Goal: Task Accomplishment & Management: Use online tool/utility

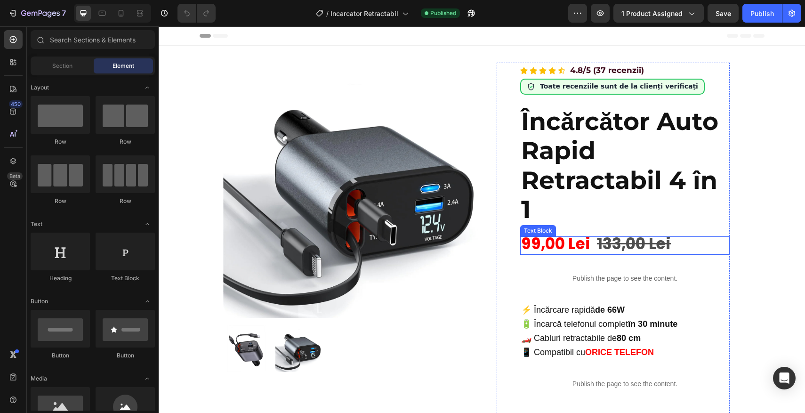
click at [552, 246] on span "99,00 Lei" at bounding box center [555, 244] width 69 height 22
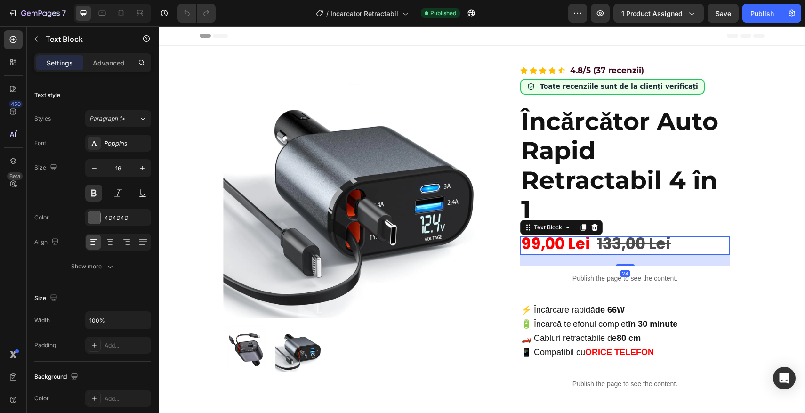
click at [535, 244] on span "99,00 Lei" at bounding box center [555, 244] width 69 height 22
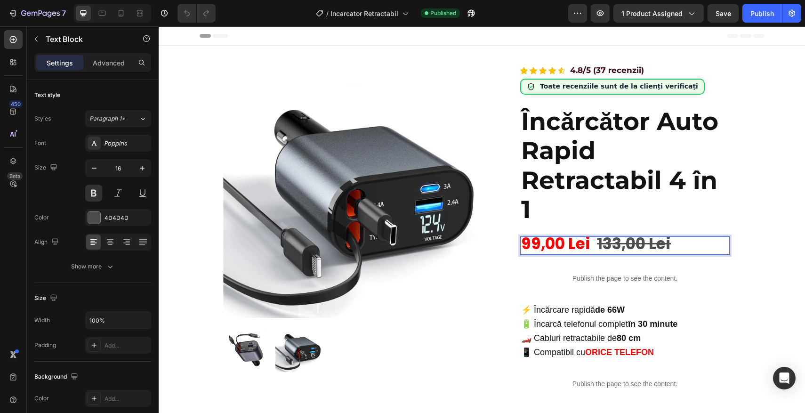
click at [536, 244] on span "99,00 Lei" at bounding box center [555, 244] width 69 height 22
click at [756, 18] on button "Publish" at bounding box center [763, 13] width 40 height 19
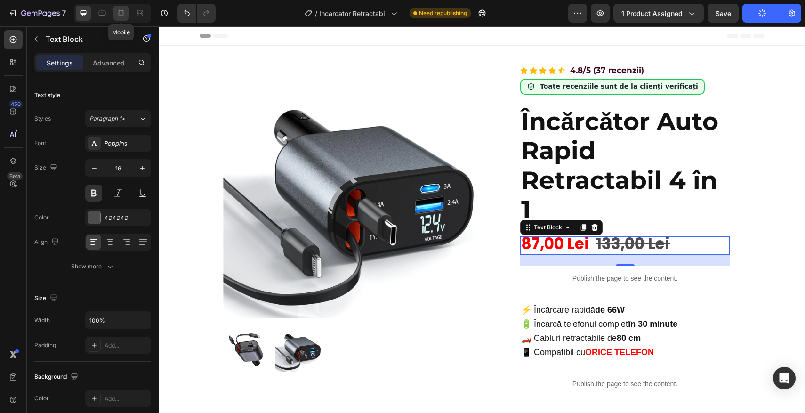
click at [123, 12] on icon at bounding box center [121, 13] width 5 height 7
type input "20"
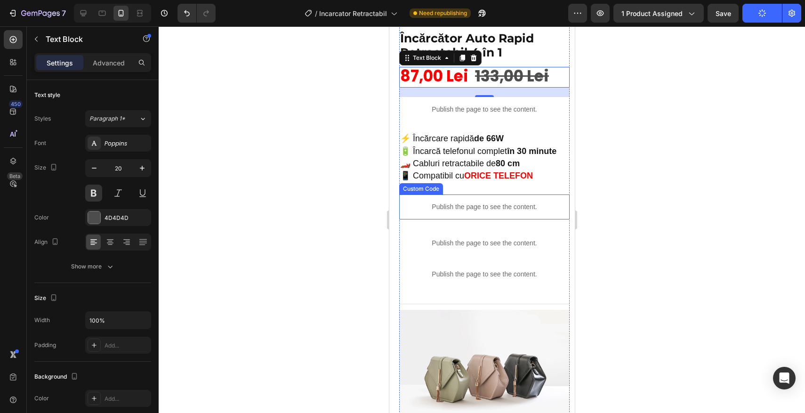
scroll to position [283, 0]
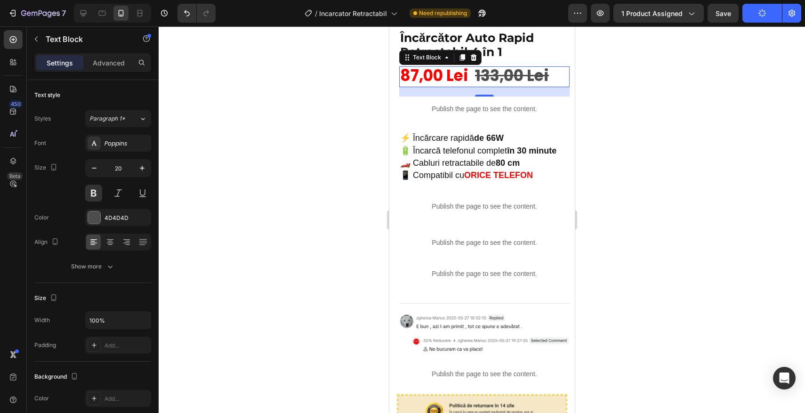
click at [281, 177] on div at bounding box center [482, 219] width 646 height 387
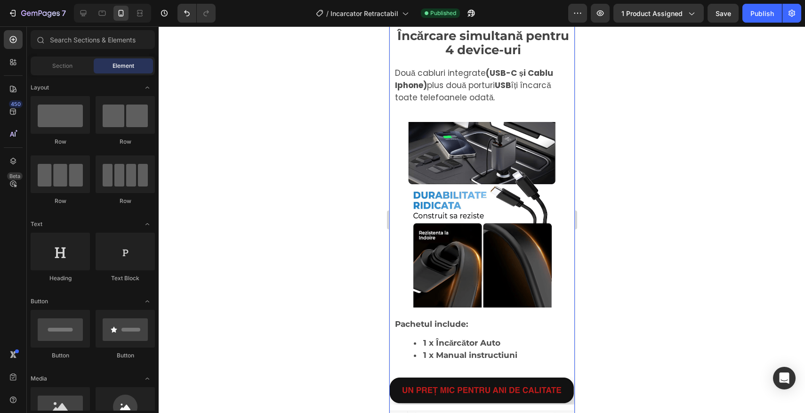
scroll to position [1476, 0]
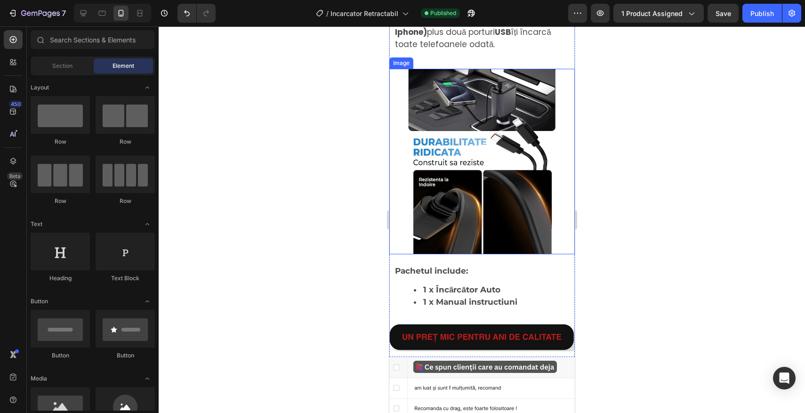
click at [430, 250] on img at bounding box center [482, 162] width 186 height 186
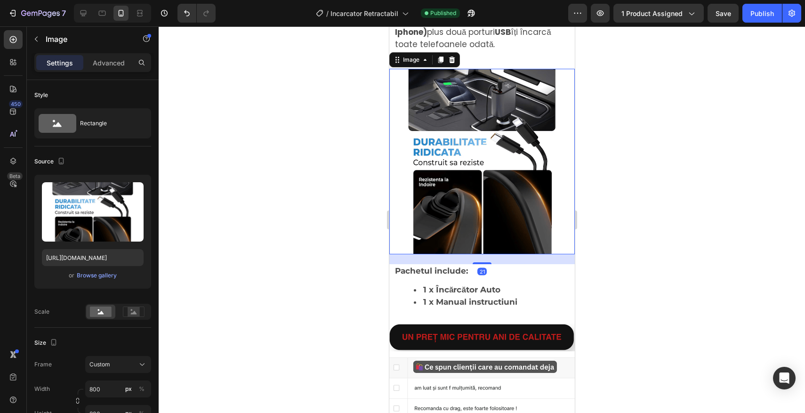
click at [300, 249] on div at bounding box center [482, 219] width 646 height 387
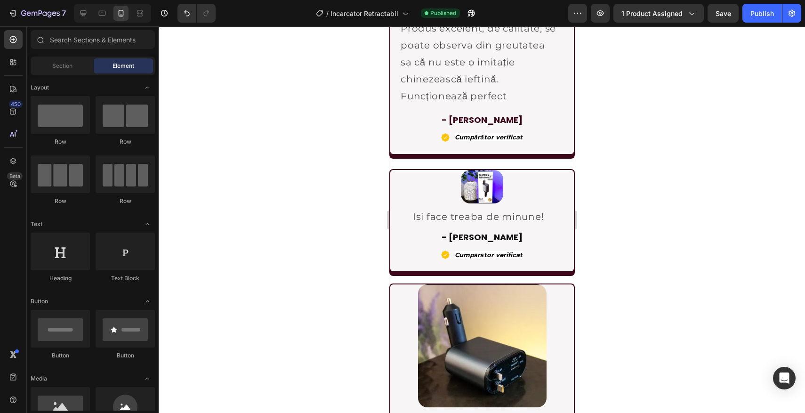
scroll to position [2071, 0]
click at [484, 197] on img at bounding box center [481, 187] width 42 height 34
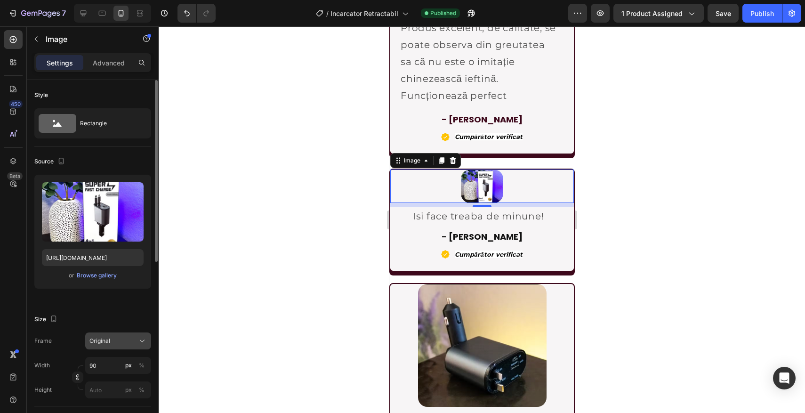
click at [99, 342] on span "Original" at bounding box center [99, 341] width 21 height 8
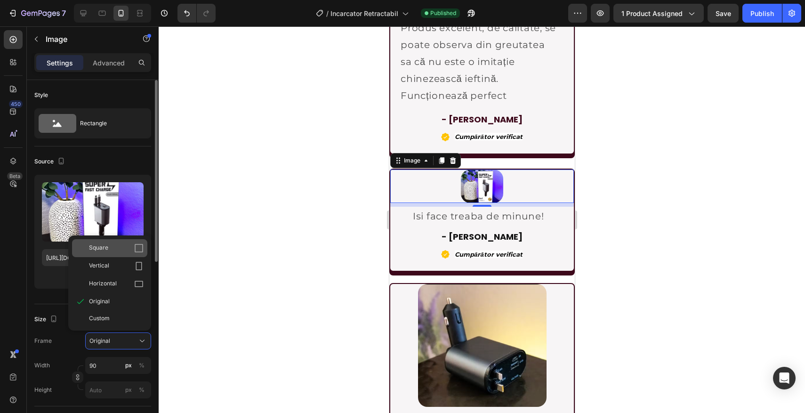
click at [118, 253] on div "Square" at bounding box center [109, 248] width 75 height 18
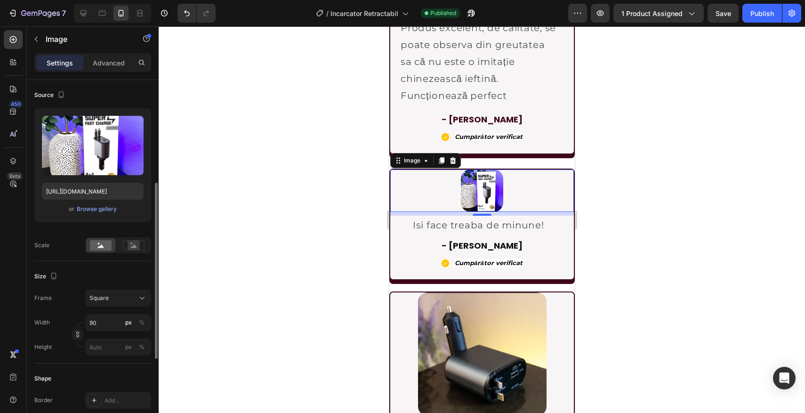
scroll to position [113, 0]
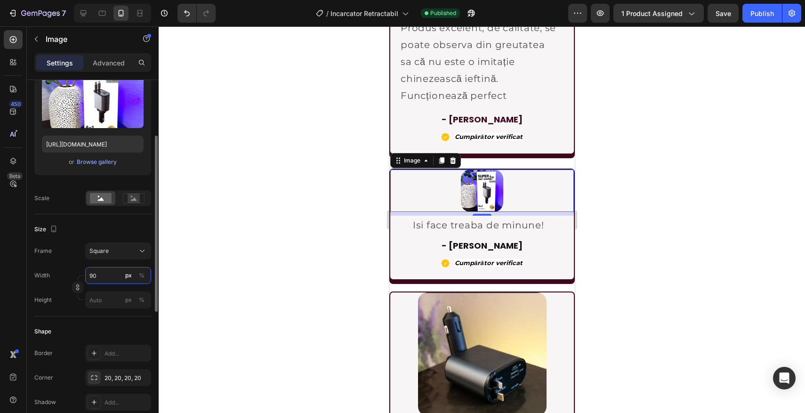
click at [108, 276] on input "90" at bounding box center [118, 275] width 66 height 17
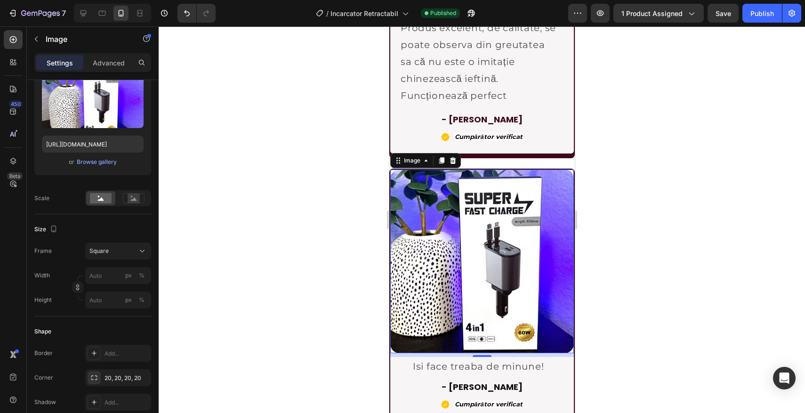
click at [269, 307] on div at bounding box center [482, 219] width 646 height 387
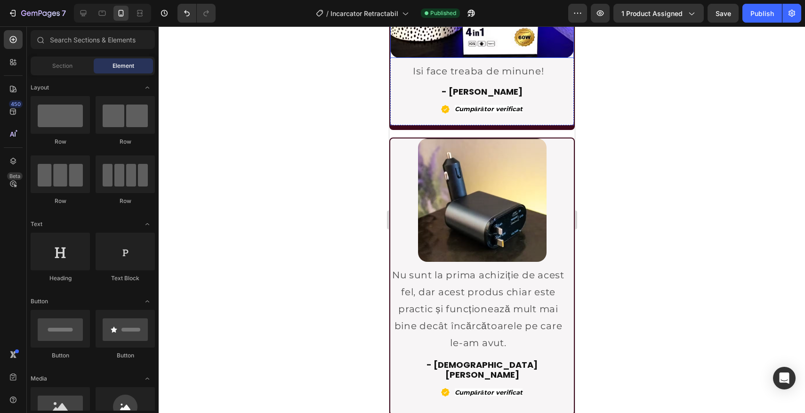
scroll to position [2498, 0]
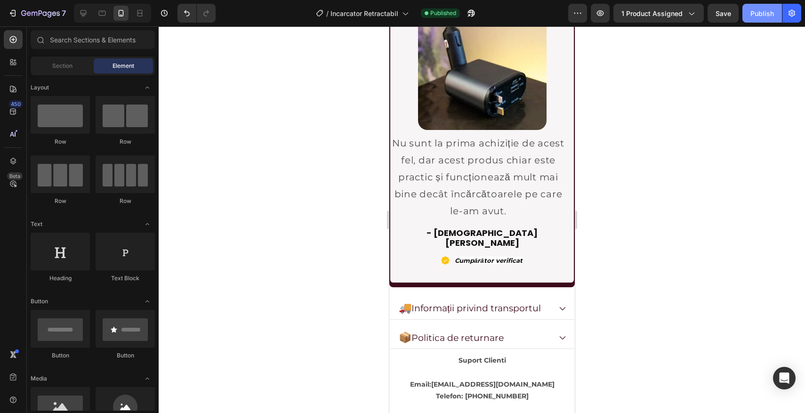
click at [759, 19] on button "Publish" at bounding box center [763, 13] width 40 height 19
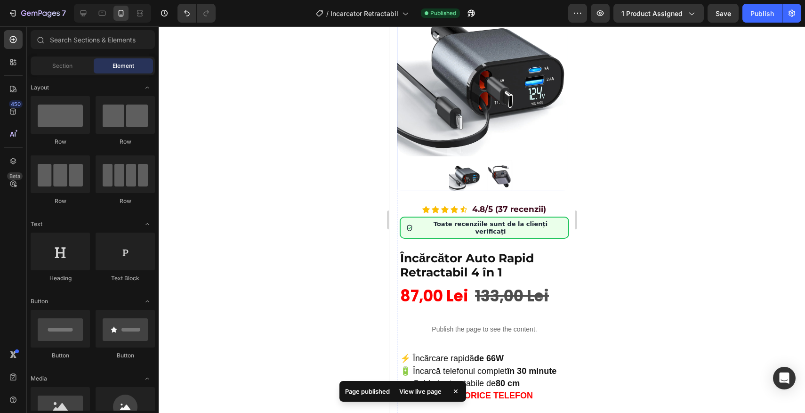
scroll to position [0, 0]
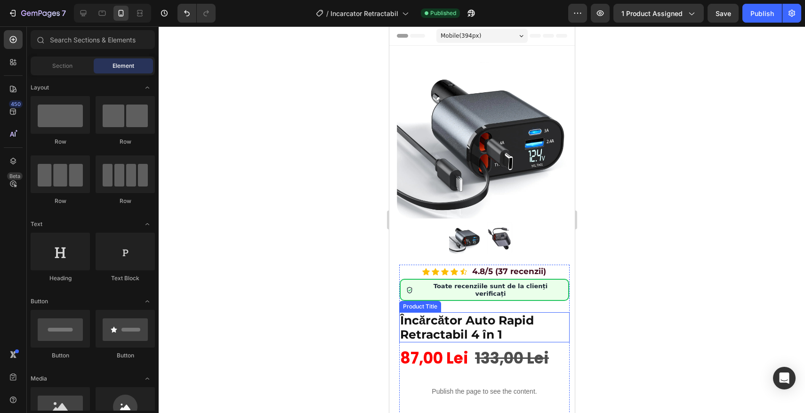
click at [517, 312] on h1 "Încărcător Auto Rapid Retractabil 4 în 1" at bounding box center [484, 327] width 170 height 30
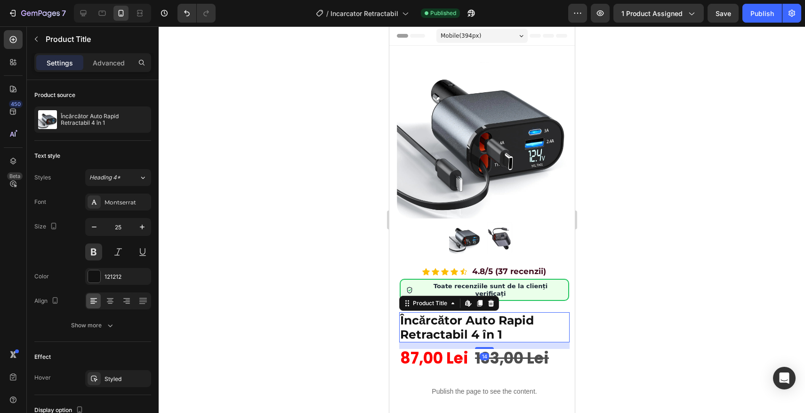
click at [318, 104] on div at bounding box center [482, 219] width 646 height 387
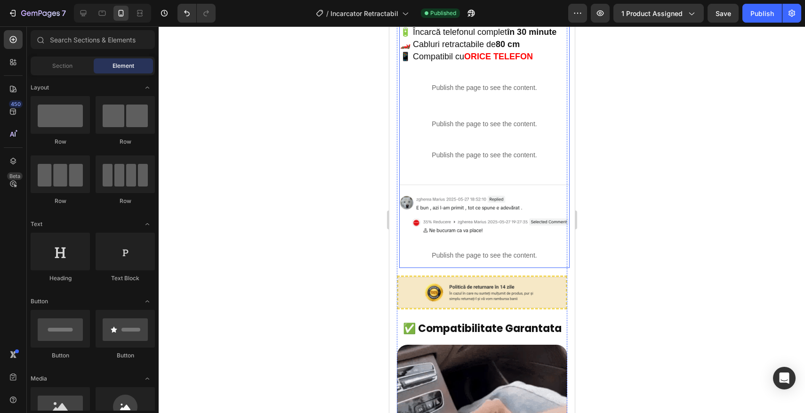
scroll to position [393, 0]
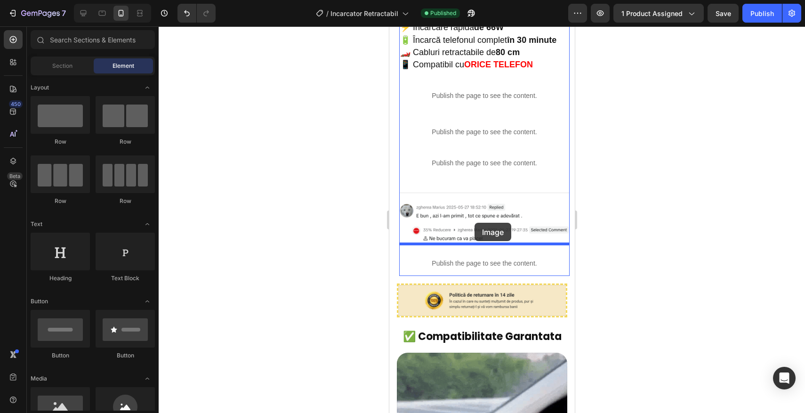
drag, startPoint x: 453, startPoint y: 427, endPoint x: 473, endPoint y: 223, distance: 204.8
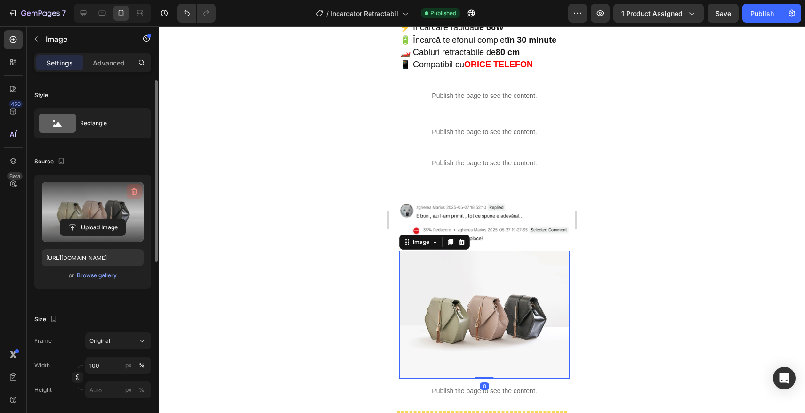
click at [135, 194] on icon "button" at bounding box center [134, 191] width 6 height 7
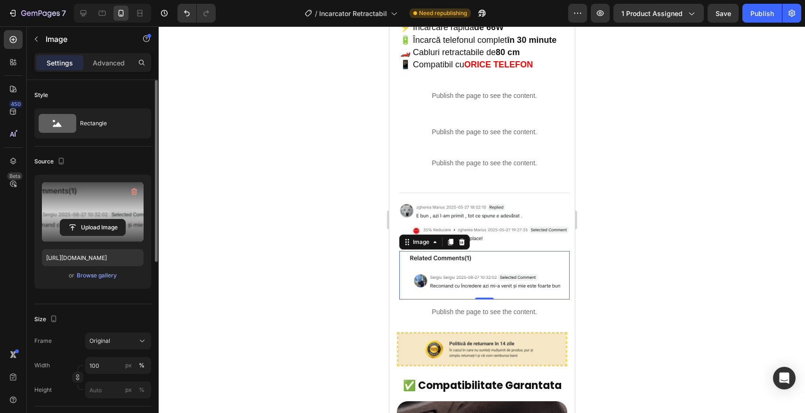
drag, startPoint x: 323, startPoint y: 281, endPoint x: 128, endPoint y: 191, distance: 214.7
click at [323, 281] on div at bounding box center [482, 219] width 646 height 387
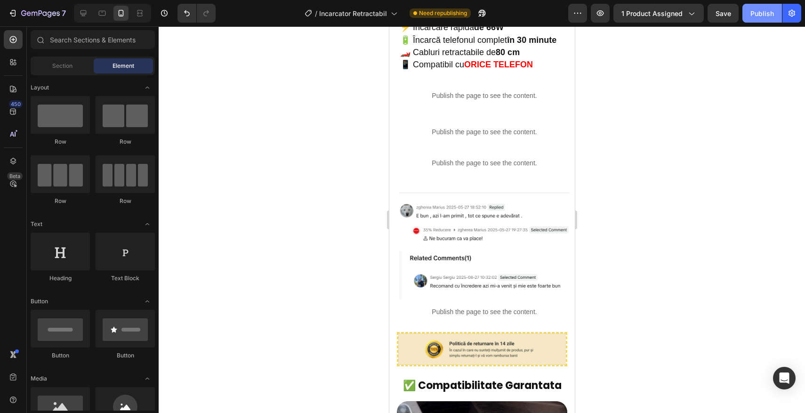
click at [764, 14] on div "Publish" at bounding box center [763, 13] width 24 height 10
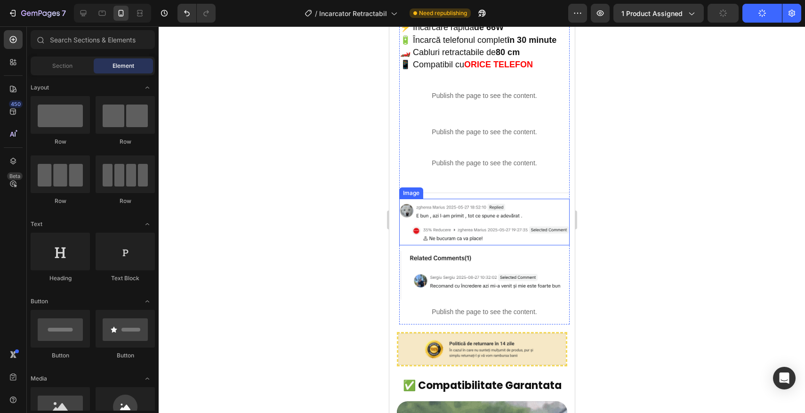
scroll to position [426, 0]
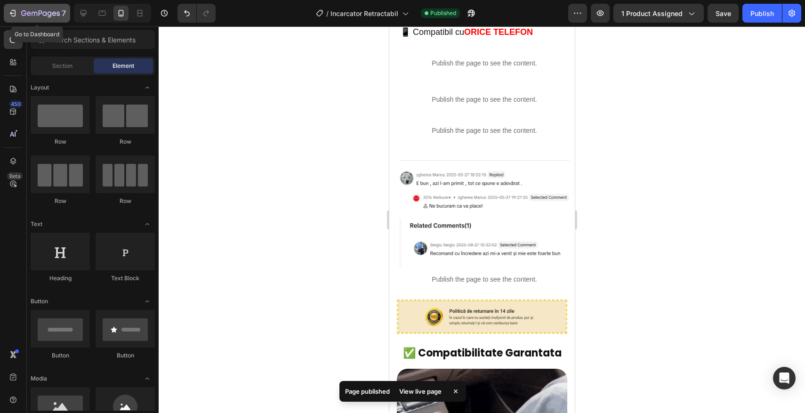
click at [24, 8] on div "7" at bounding box center [43, 13] width 45 height 11
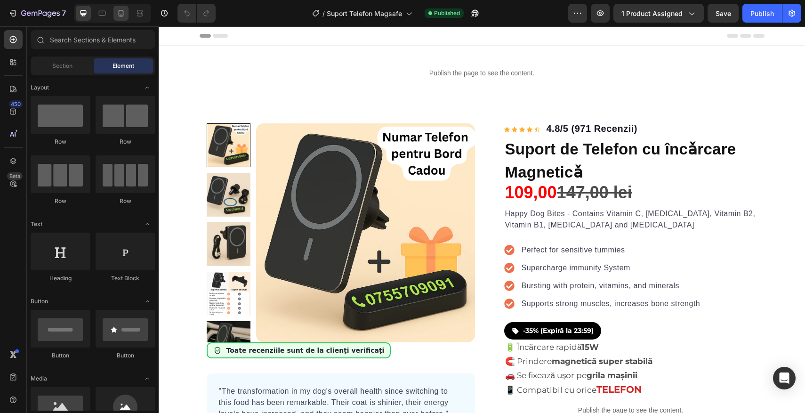
click at [120, 8] on div at bounding box center [120, 13] width 15 height 15
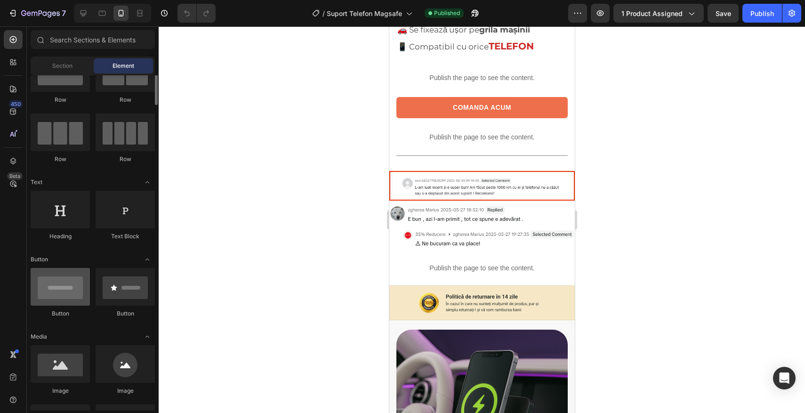
scroll to position [64, 0]
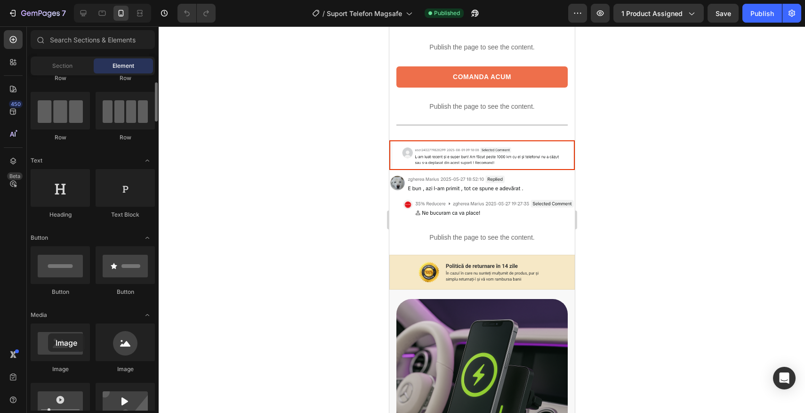
drag, startPoint x: 62, startPoint y: 340, endPoint x: 48, endPoint y: 362, distance: 25.8
click at [48, 363] on div "Image" at bounding box center [60, 348] width 59 height 50
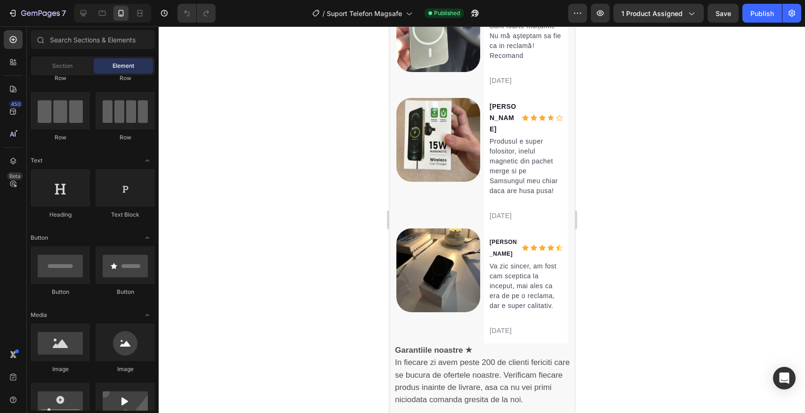
scroll to position [1305, 0]
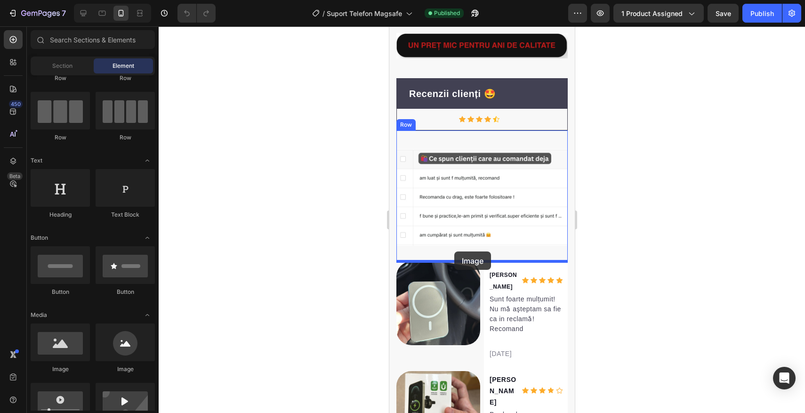
drag, startPoint x: 445, startPoint y: 371, endPoint x: 454, endPoint y: 251, distance: 119.4
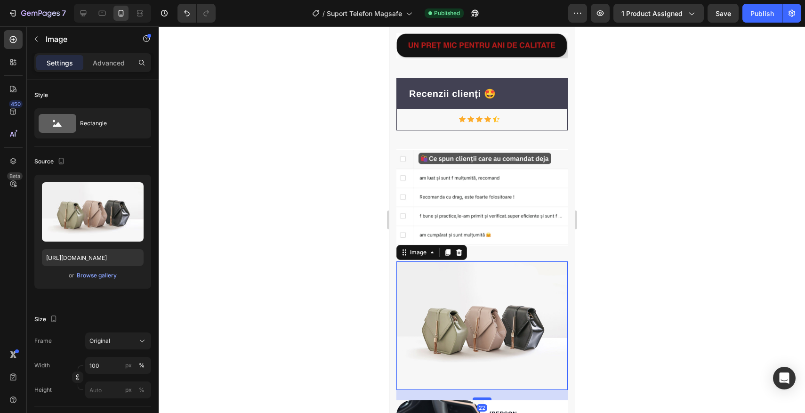
drag, startPoint x: 481, startPoint y: 387, endPoint x: 481, endPoint y: 397, distance: 10.4
click at [481, 398] on div at bounding box center [481, 398] width 19 height 3
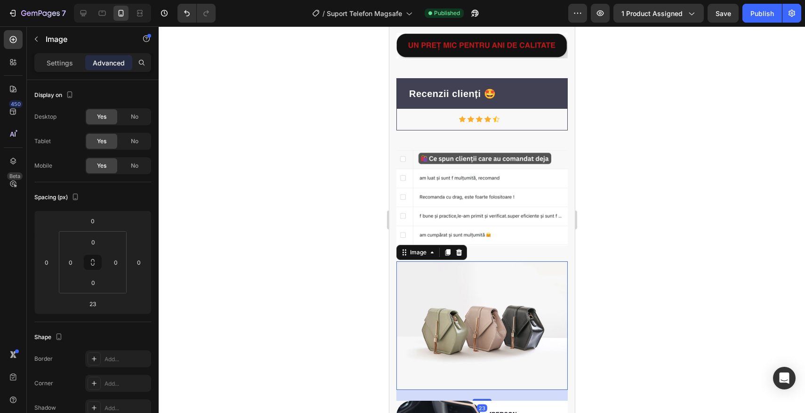
click at [332, 315] on div at bounding box center [482, 219] width 646 height 387
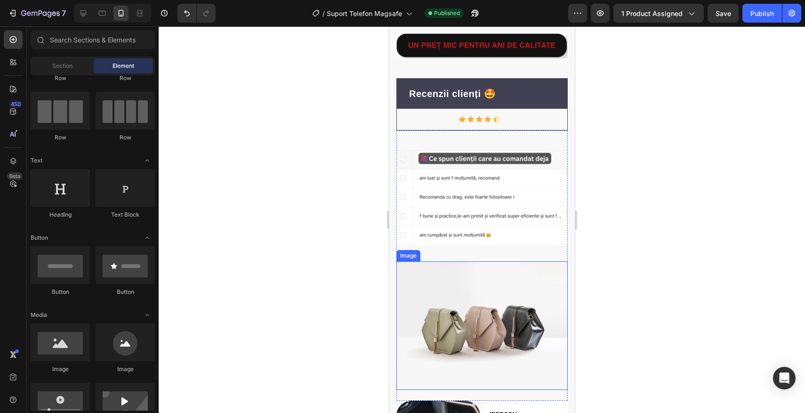
click at [464, 315] on img at bounding box center [481, 325] width 171 height 129
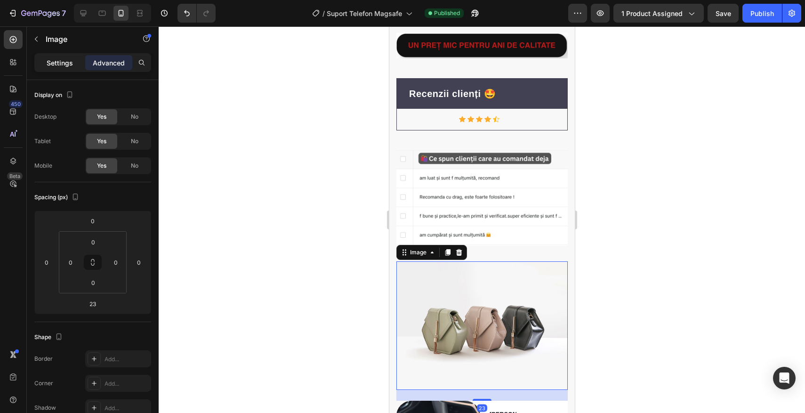
click at [51, 59] on p "Settings" at bounding box center [60, 63] width 26 height 10
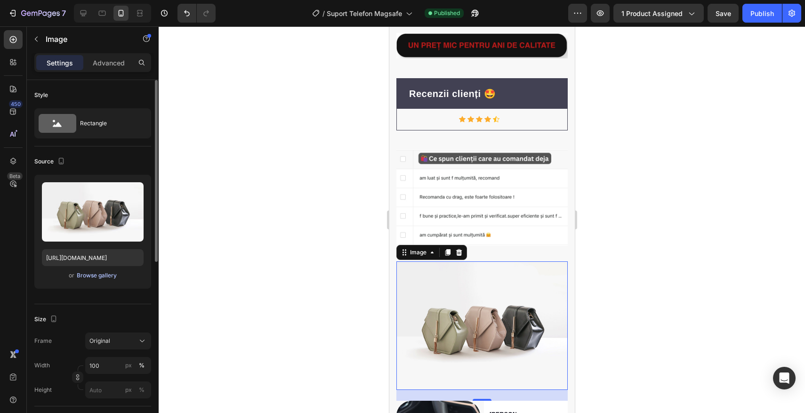
click at [90, 275] on div "Browse gallery" at bounding box center [97, 275] width 40 height 8
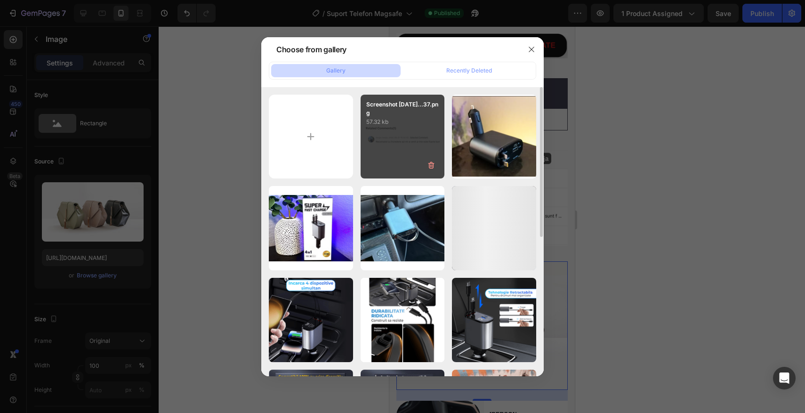
click at [403, 156] on div "Screenshot [DATE]...37.png 57.32 kb" at bounding box center [403, 137] width 84 height 84
type input "[URL][DOMAIN_NAME]"
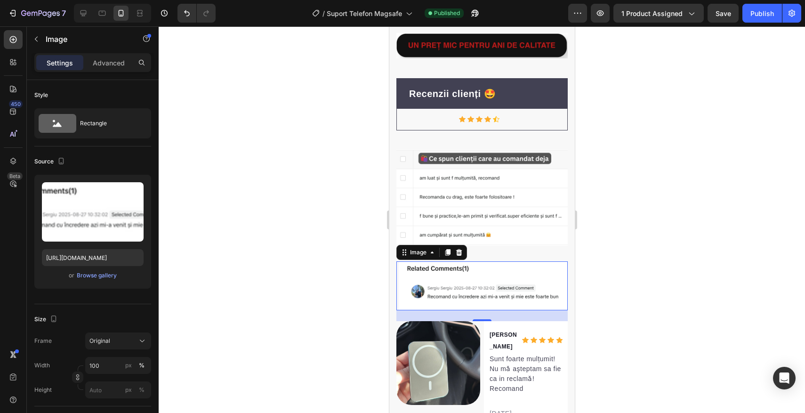
click at [670, 100] on div at bounding box center [482, 219] width 646 height 387
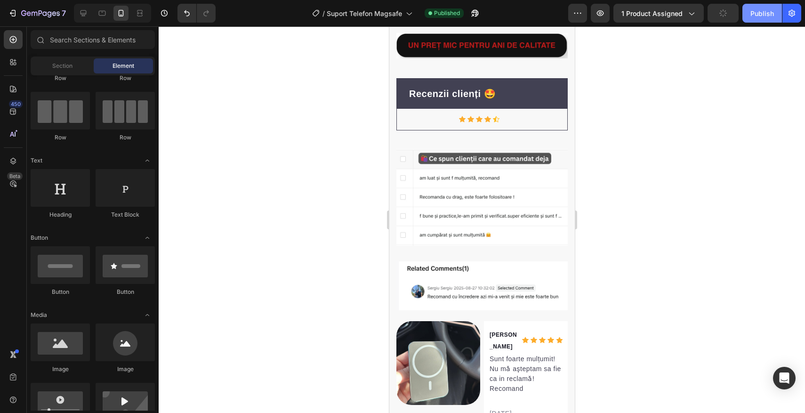
click at [758, 14] on div "Publish" at bounding box center [763, 13] width 24 height 10
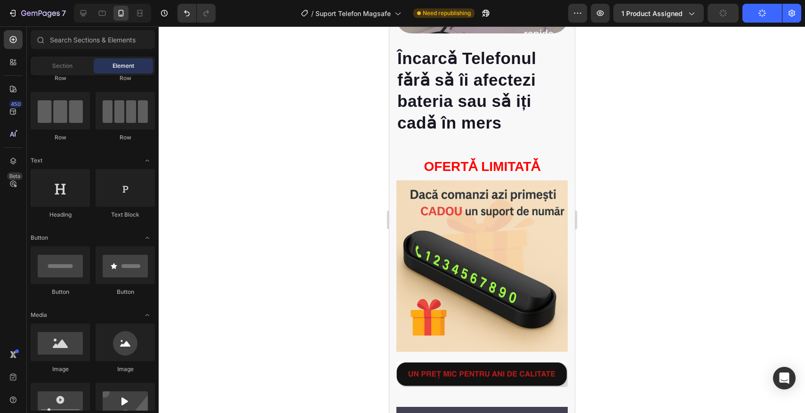
scroll to position [977, 0]
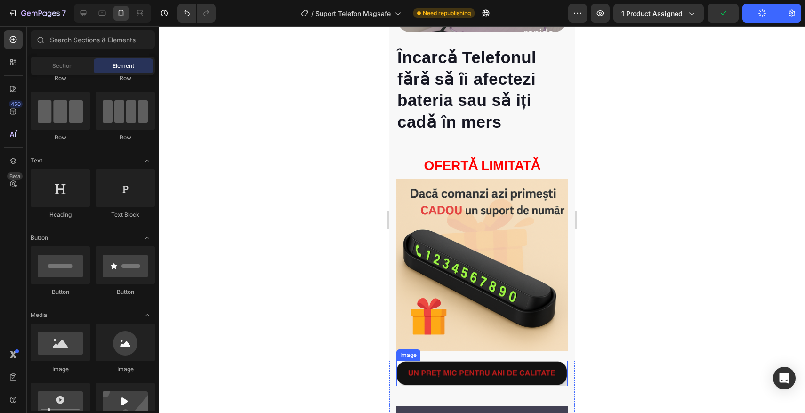
click at [452, 366] on img at bounding box center [481, 373] width 171 height 25
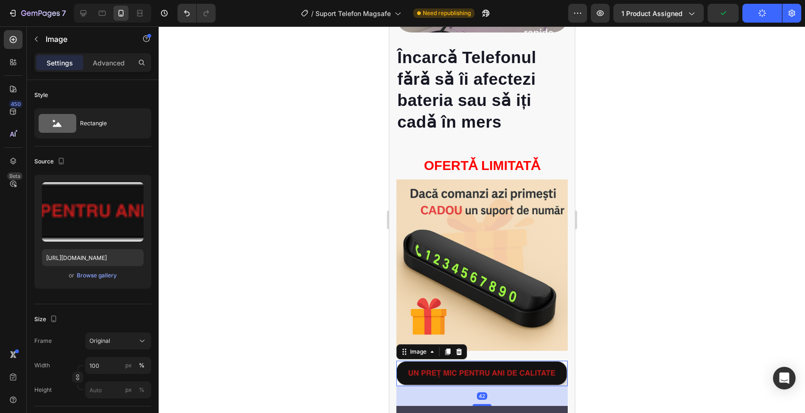
click at [452, 366] on img at bounding box center [481, 373] width 171 height 25
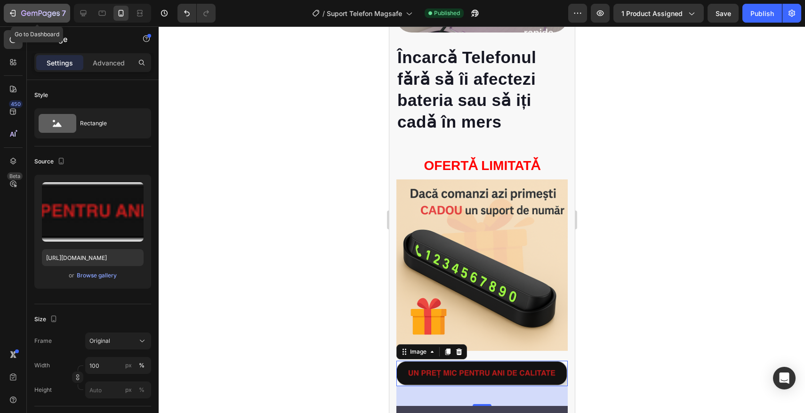
click at [56, 14] on icon "button" at bounding box center [40, 14] width 39 height 8
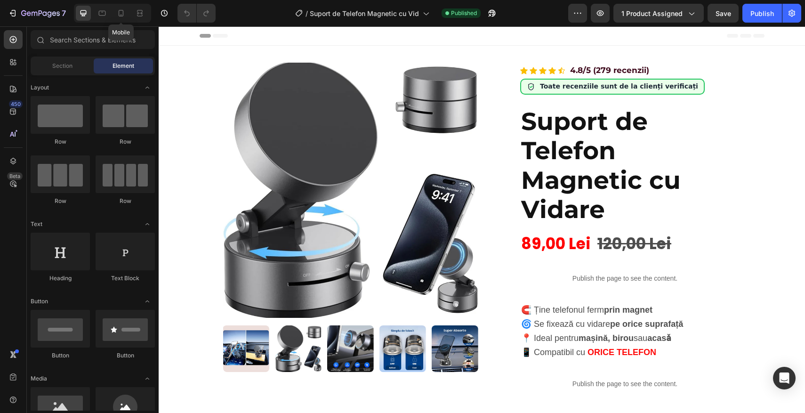
click at [113, 6] on div "Mobile" at bounding box center [112, 13] width 77 height 19
click at [116, 9] on icon at bounding box center [120, 12] width 9 height 9
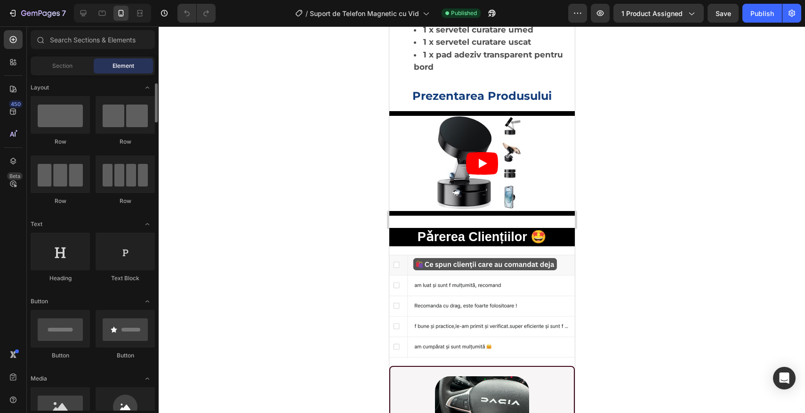
scroll to position [20, 0]
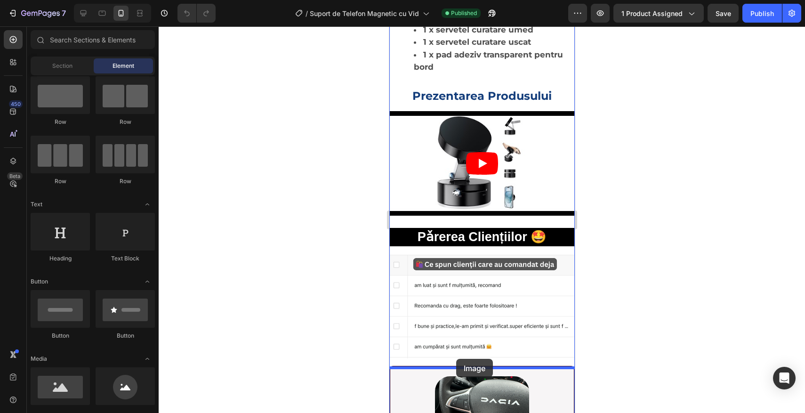
drag, startPoint x: 438, startPoint y: 419, endPoint x: 456, endPoint y: 359, distance: 62.9
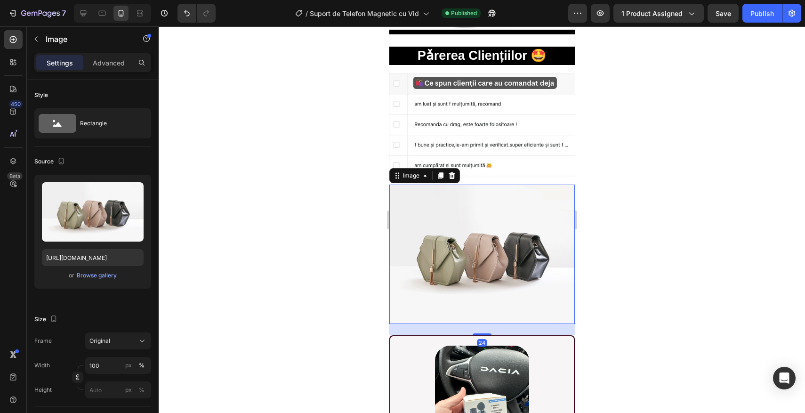
scroll to position [2026, 0]
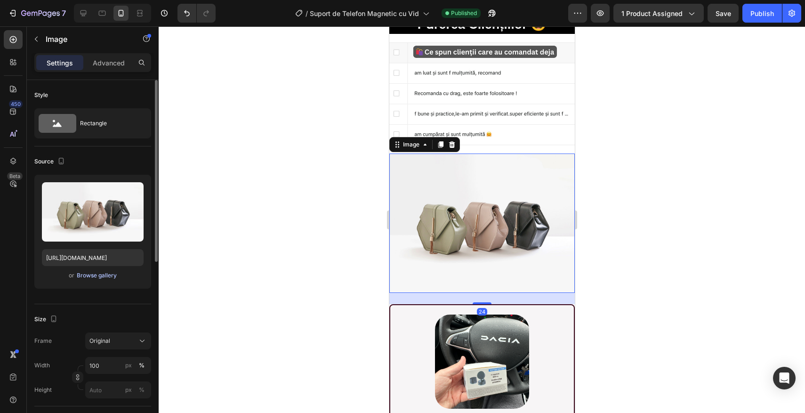
click at [109, 273] on div "Browse gallery" at bounding box center [97, 275] width 40 height 8
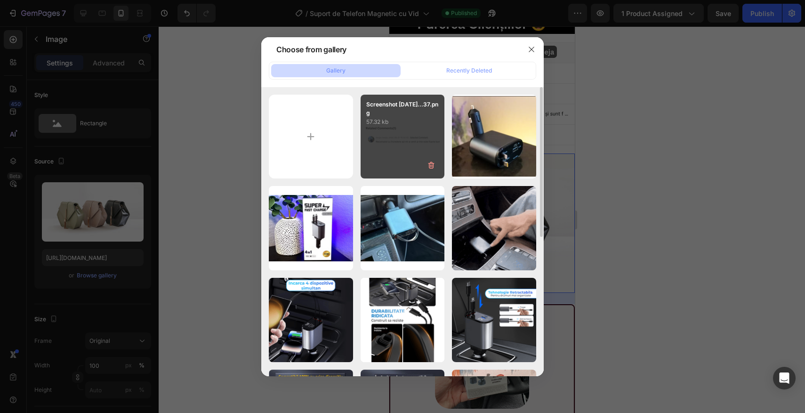
click at [367, 144] on div "Screenshot [DATE]...37.png 57.32 kb" at bounding box center [403, 137] width 84 height 84
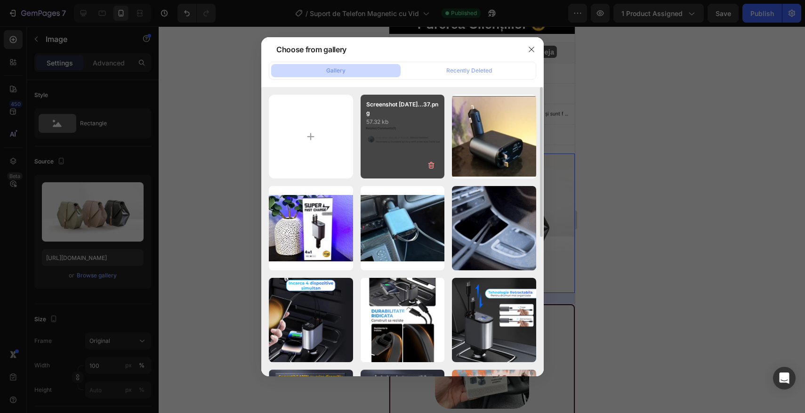
type input "[URL][DOMAIN_NAME]"
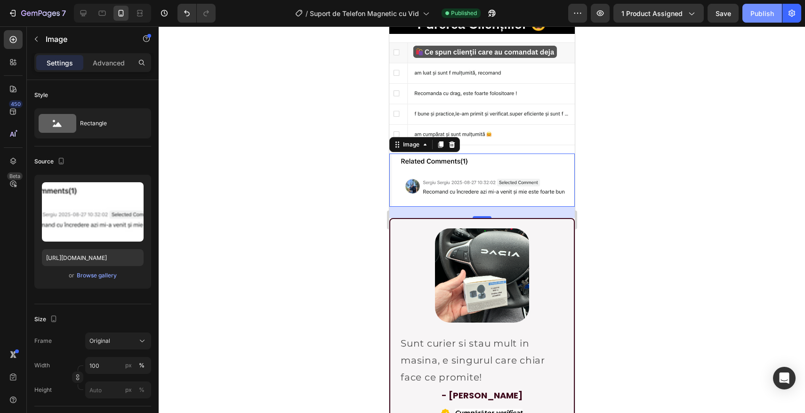
click at [760, 15] on div "Publish" at bounding box center [763, 13] width 24 height 10
